Goal: Task Accomplishment & Management: Complete application form

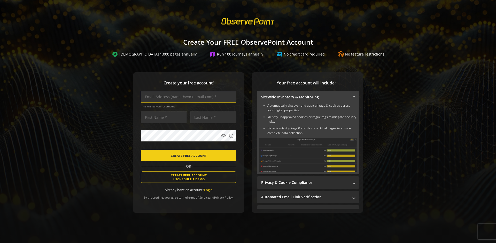
click at [187, 97] on input "text" at bounding box center [188, 97] width 95 height 12
type input "[EMAIL_ADDRESS][DOMAIN_NAME]"
click at [162, 117] on input "text" at bounding box center [164, 118] width 46 height 12
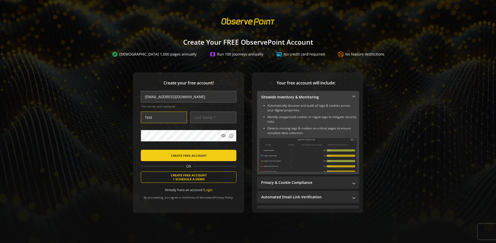
type input "Test"
click at [212, 117] on input "text" at bounding box center [213, 118] width 46 height 12
type input "Test"
click at [253, 147] on body "Loading... Create Your FREE ObservePoint Account explore Scan 1,000 pages annua…" at bounding box center [248, 121] width 496 height 243
click at [187, 155] on span "CREATE FREE ACCOUNT" at bounding box center [189, 155] width 36 height 9
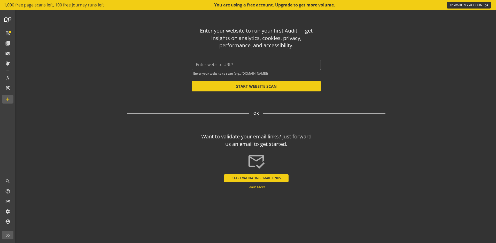
click at [256, 178] on button "START VALIDATING EMAIL LINKS" at bounding box center [256, 178] width 65 height 8
